Goal: Task Accomplishment & Management: Manage account settings

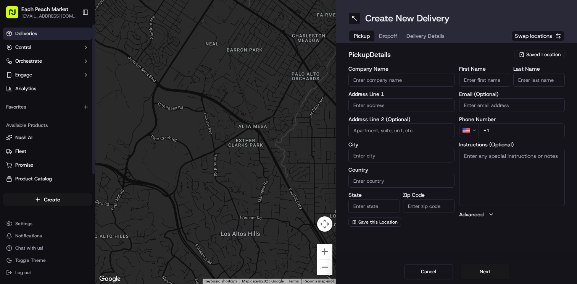
click at [38, 29] on link "Deliveries" at bounding box center [47, 33] width 89 height 12
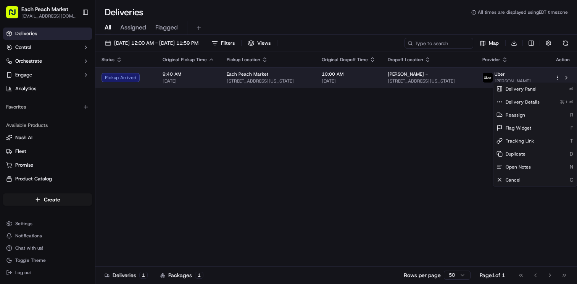
click at [558, 77] on html "Each Peach Market [EMAIL_ADDRESS][DOMAIN_NAME] Toggle Sidebar Deliveries Contro…" at bounding box center [288, 142] width 577 height 284
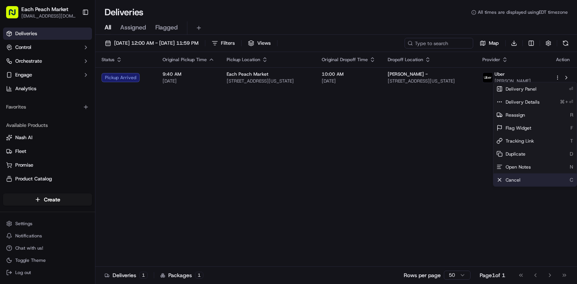
click at [518, 183] on div "Cancel C" at bounding box center [534, 179] width 83 height 13
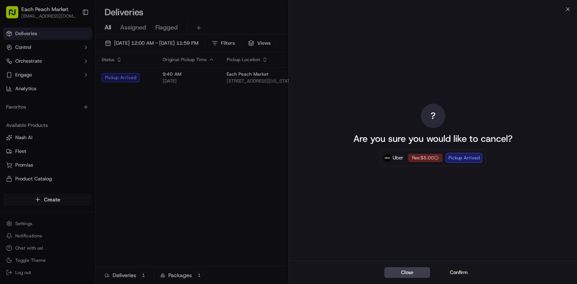
click at [456, 273] on button "Confirm" at bounding box center [459, 272] width 46 height 11
